Goal: Task Accomplishment & Management: Use online tool/utility

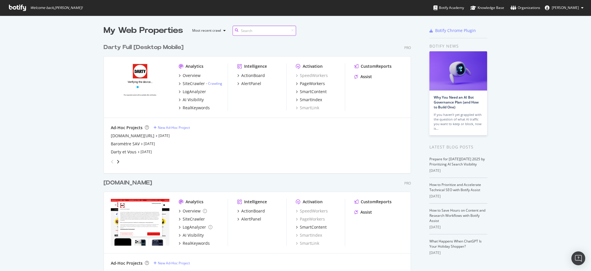
scroll to position [502, 306]
click at [116, 151] on div "Darty et Vous" at bounding box center [124, 152] width 26 height 6
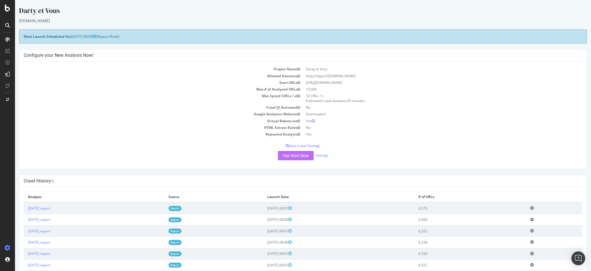
click at [296, 156] on button "Yes! Start Now" at bounding box center [296, 155] width 36 height 9
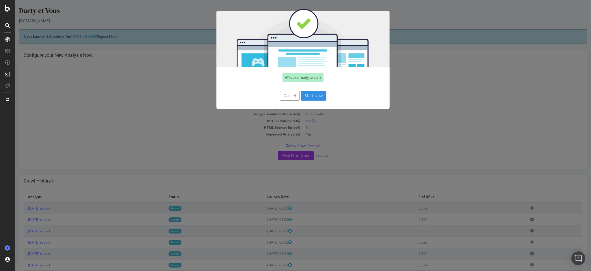
click at [306, 95] on button "Start Now" at bounding box center [313, 96] width 25 height 10
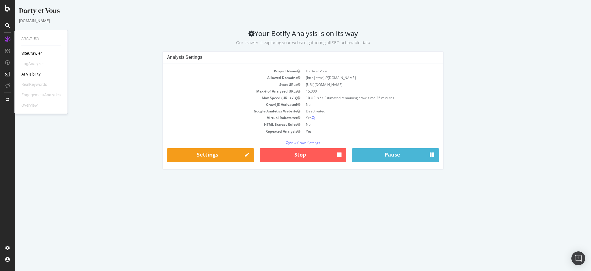
click at [34, 52] on div "SiteCrawler" at bounding box center [31, 53] width 20 height 6
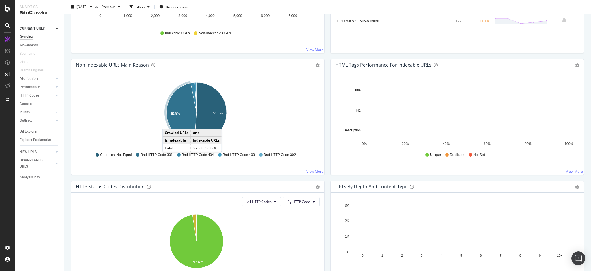
scroll to position [154, 0]
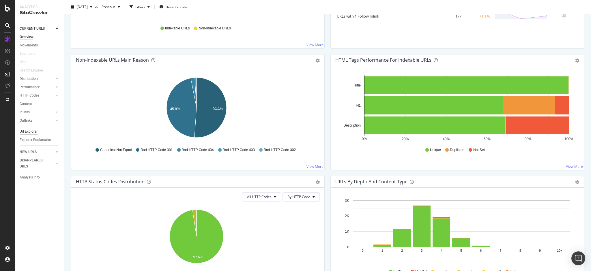
click at [31, 132] on div "Url Explorer" at bounding box center [29, 132] width 18 height 6
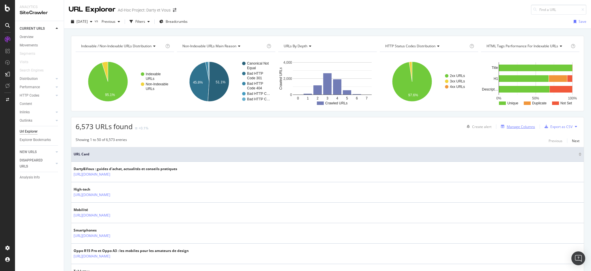
click at [517, 128] on div "Manage Columns" at bounding box center [521, 126] width 28 height 5
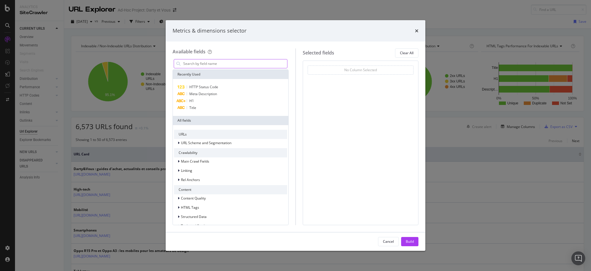
click at [222, 61] on input "modal" at bounding box center [235, 63] width 104 height 9
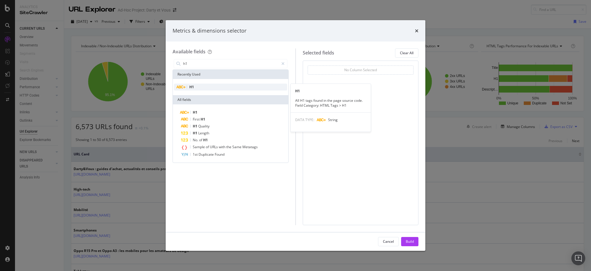
type input "h1"
click at [182, 85] on icon "modal" at bounding box center [180, 86] width 9 height 3
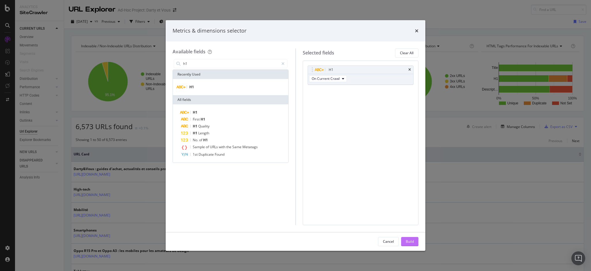
click at [411, 242] on div "Build" at bounding box center [410, 241] width 8 height 5
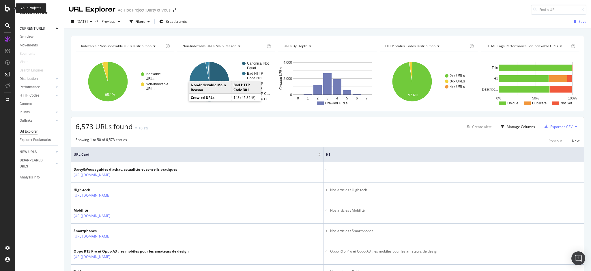
click at [8, 9] on icon at bounding box center [7, 8] width 5 height 7
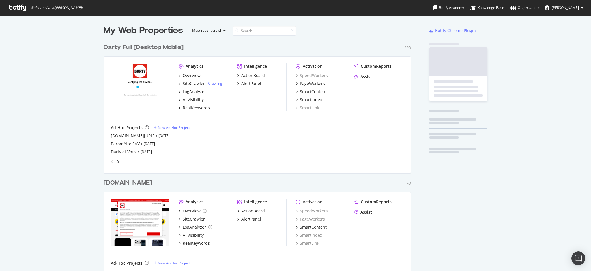
scroll to position [265, 579]
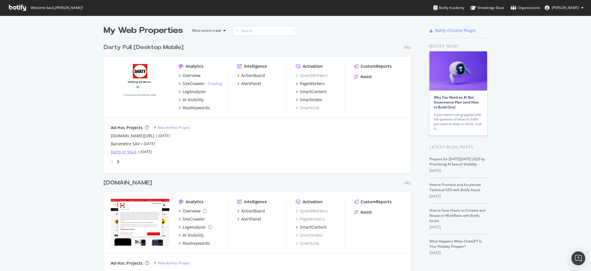
click at [115, 151] on div "Darty et Vous" at bounding box center [124, 152] width 26 height 6
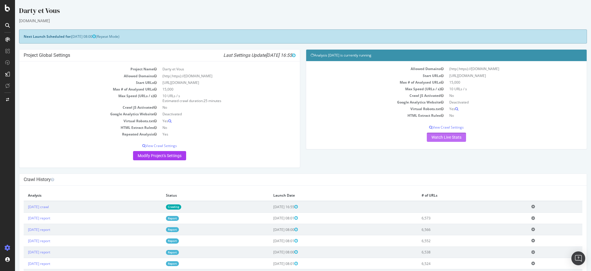
click at [439, 138] on link "Watch Live Stats" at bounding box center [446, 137] width 39 height 9
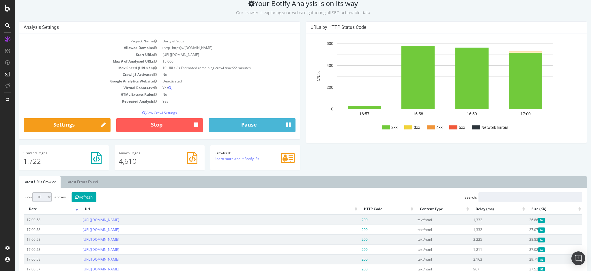
scroll to position [77, 0]
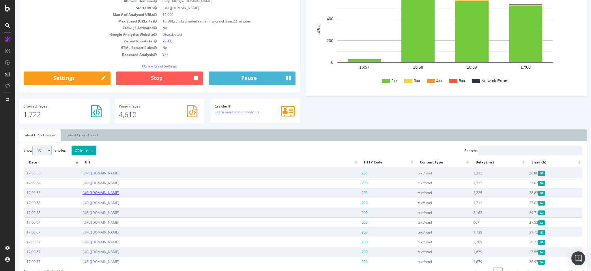
click at [119, 193] on link "[URL][DOMAIN_NAME]" at bounding box center [101, 192] width 37 height 5
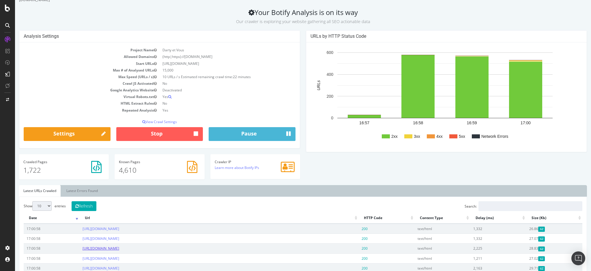
scroll to position [0, 0]
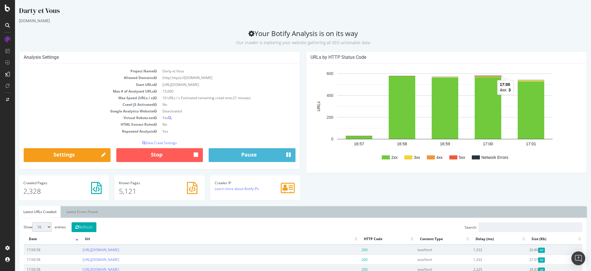
click at [482, 76] on rect "A chart." at bounding box center [488, 76] width 27 height 1
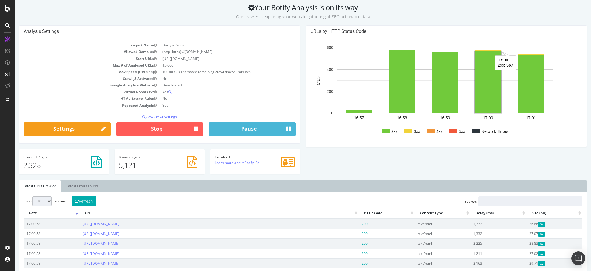
scroll to position [38, 0]
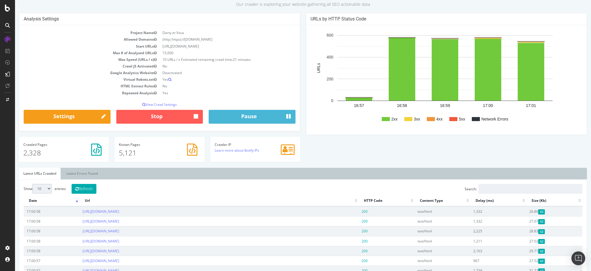
click at [428, 119] on rect "A chart." at bounding box center [431, 119] width 8 height 4
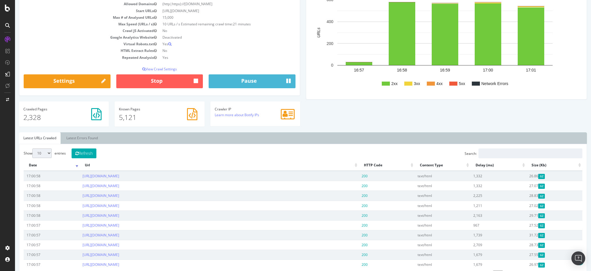
scroll to position [154, 0]
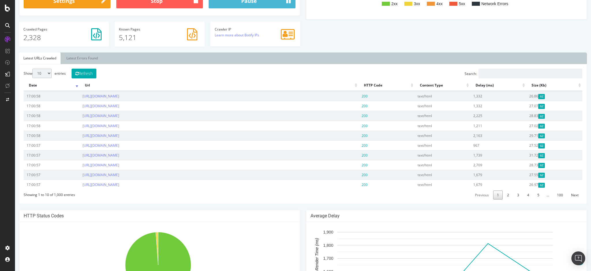
click at [366, 83] on th "HTTP Code" at bounding box center [387, 85] width 56 height 11
click at [407, 83] on th "HTTP Code" at bounding box center [387, 85] width 56 height 11
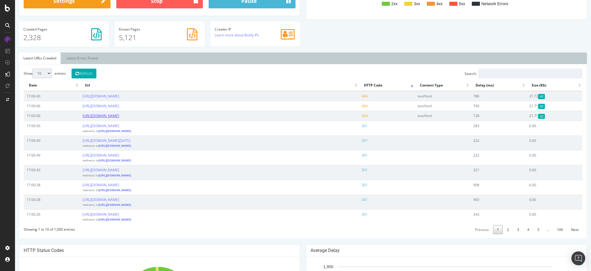
click at [119, 114] on link "[URL][DOMAIN_NAME]" at bounding box center [101, 115] width 37 height 5
